Goal: Transaction & Acquisition: Subscribe to service/newsletter

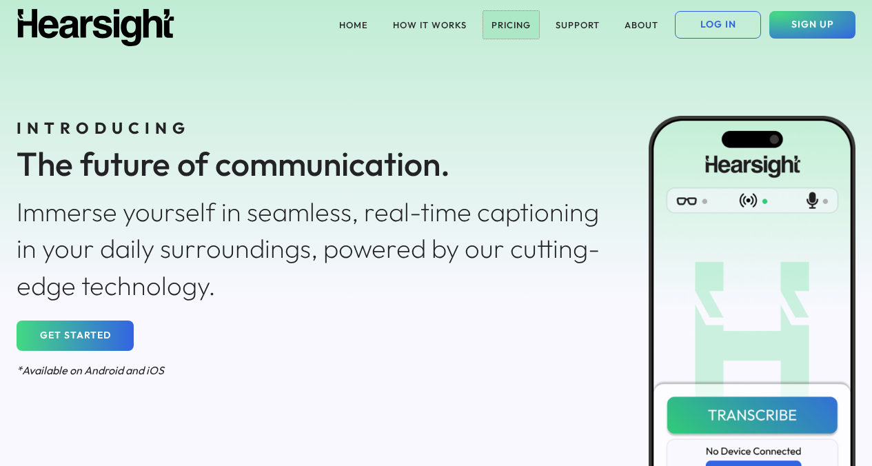
click at [510, 23] on button "PRICING" at bounding box center [511, 25] width 56 height 28
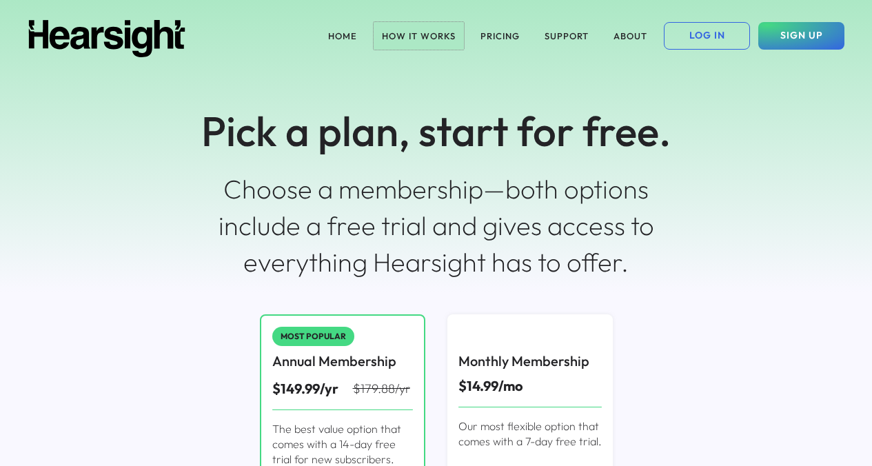
click at [402, 36] on button "HOW IT WORKS" at bounding box center [418, 36] width 90 height 28
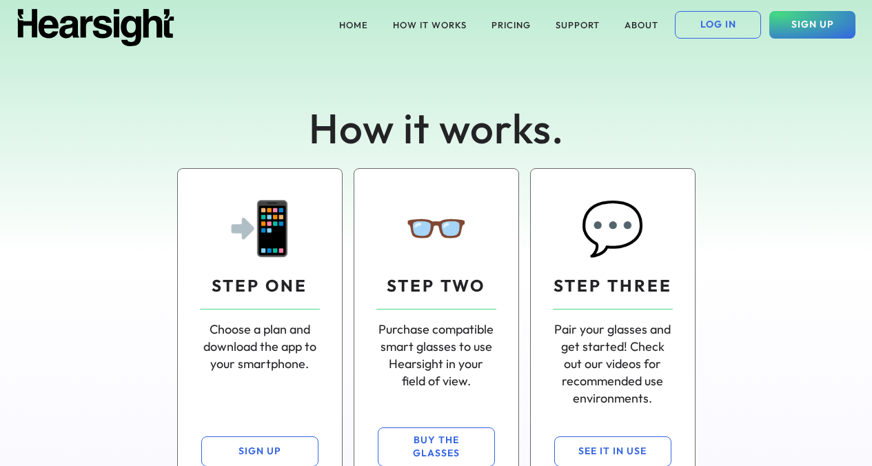
click at [156, 27] on img at bounding box center [96, 27] width 158 height 37
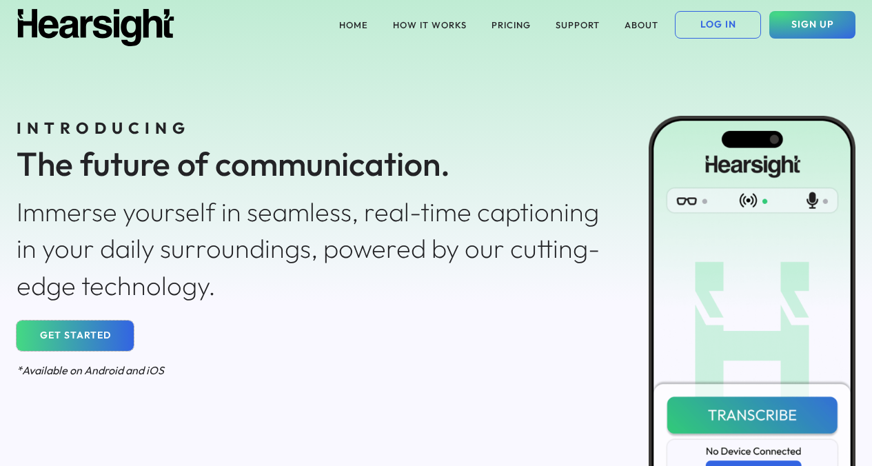
click at [101, 331] on button "GET STARTED" at bounding box center [75, 335] width 117 height 30
